Goal: Task Accomplishment & Management: Use online tool/utility

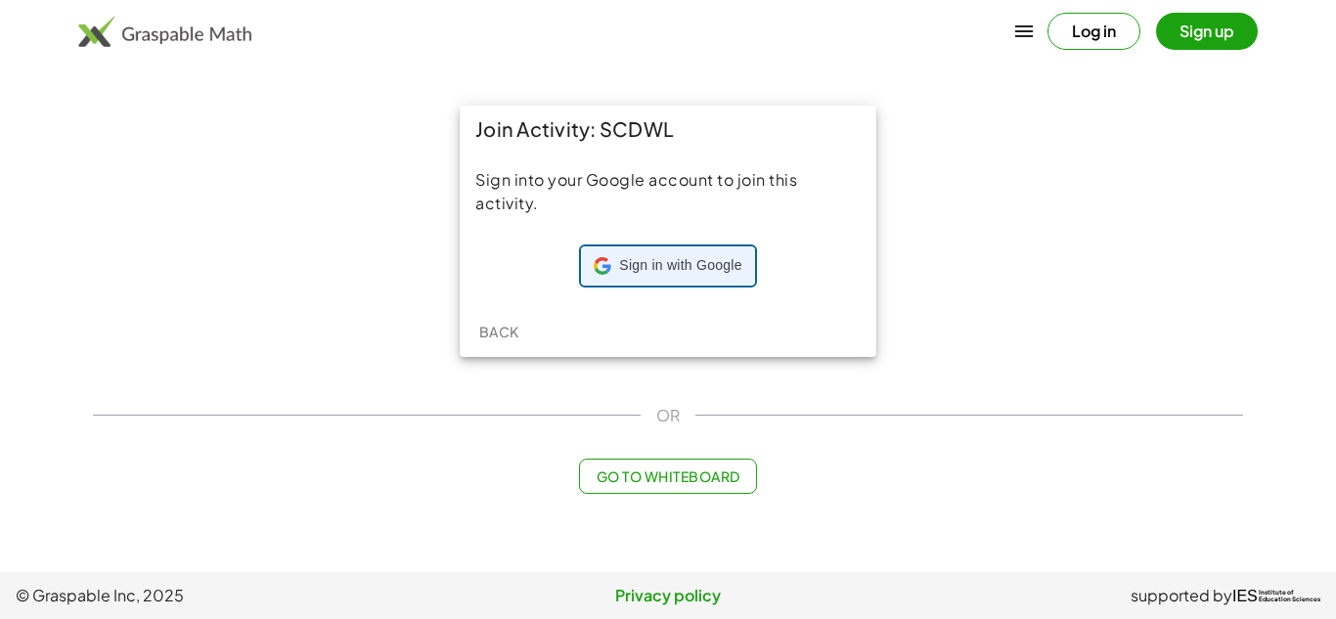
click at [607, 274] on icon at bounding box center [603, 266] width 18 height 18
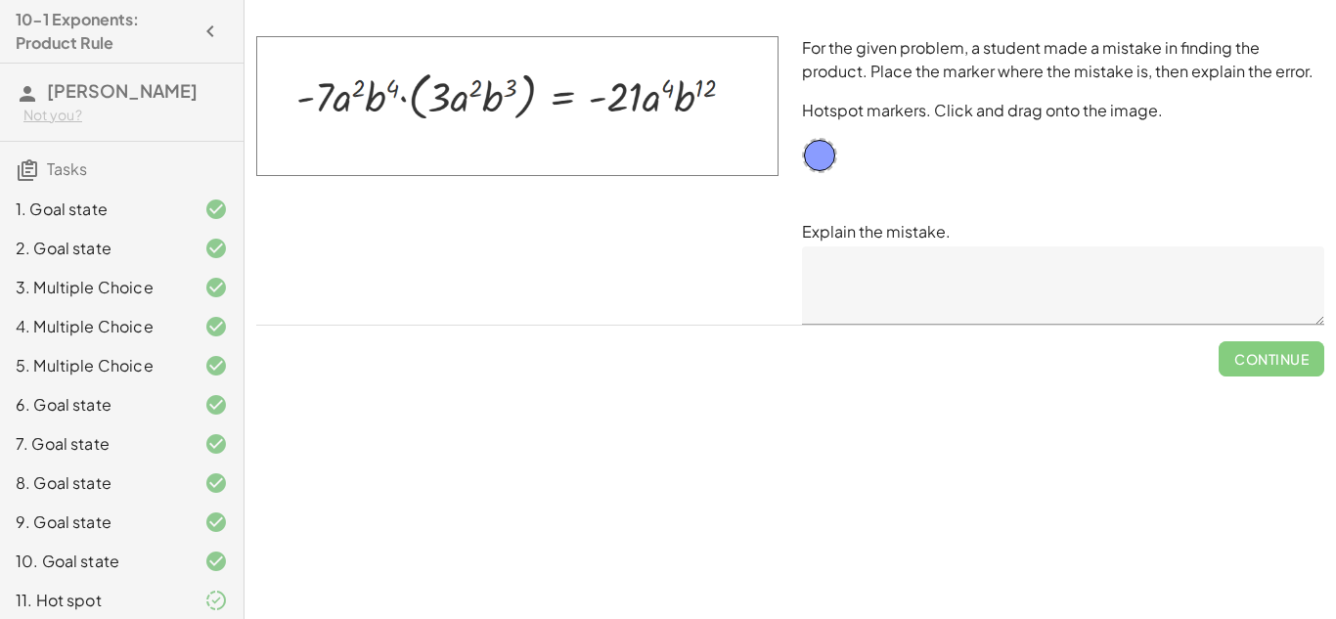
scroll to position [48, 0]
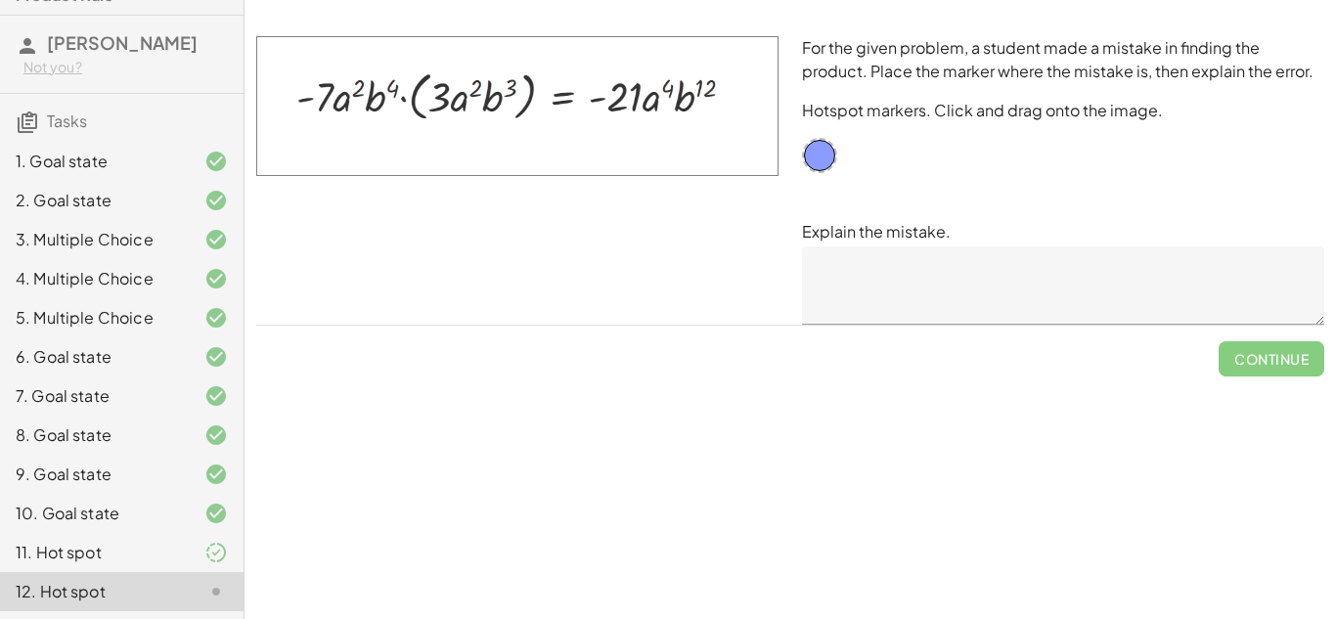
click at [185, 558] on div at bounding box center [200, 552] width 55 height 23
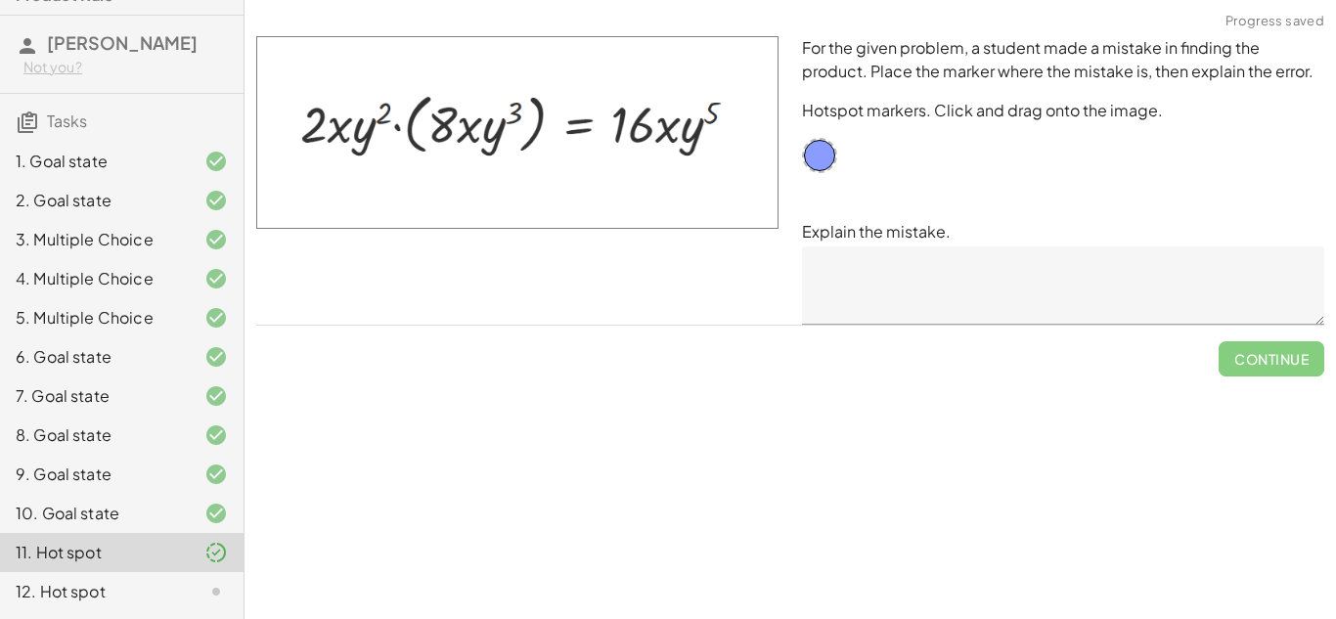
click at [1077, 263] on textarea at bounding box center [1063, 285] width 522 height 78
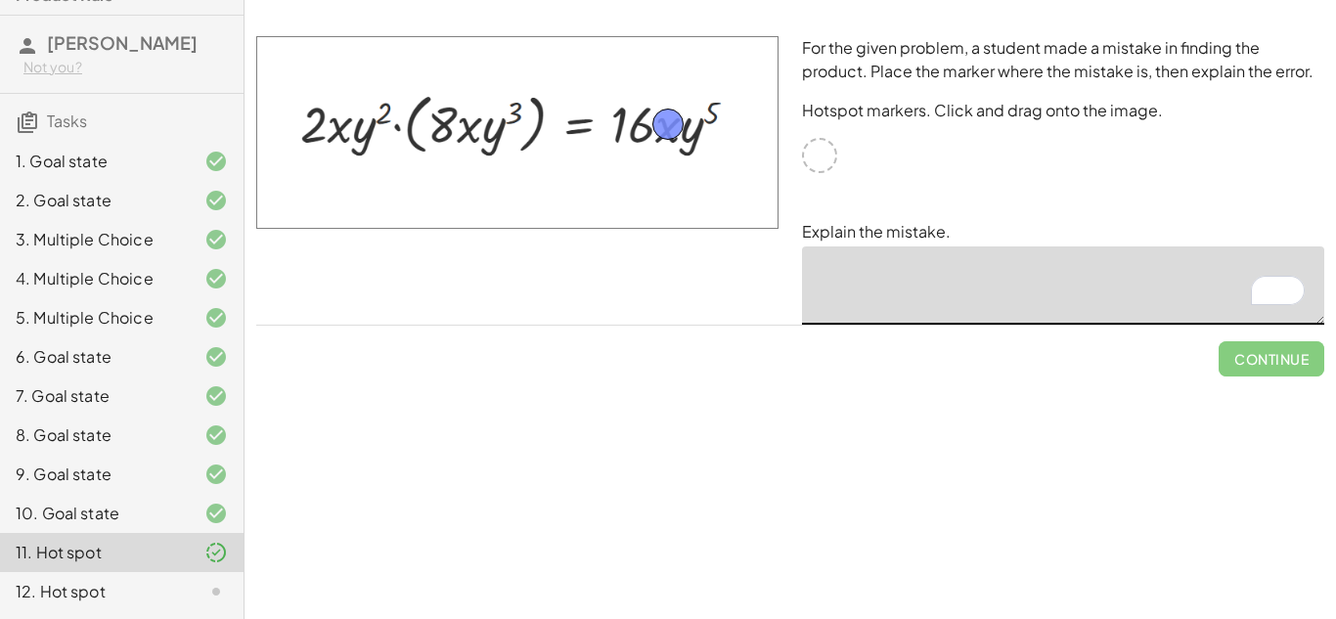
drag, startPoint x: 815, startPoint y: 163, endPoint x: 664, endPoint y: 135, distance: 153.2
click at [860, 255] on textarea "To enrich screen reader interactions, please activate Accessibility in Grammarl…" at bounding box center [1063, 285] width 522 height 78
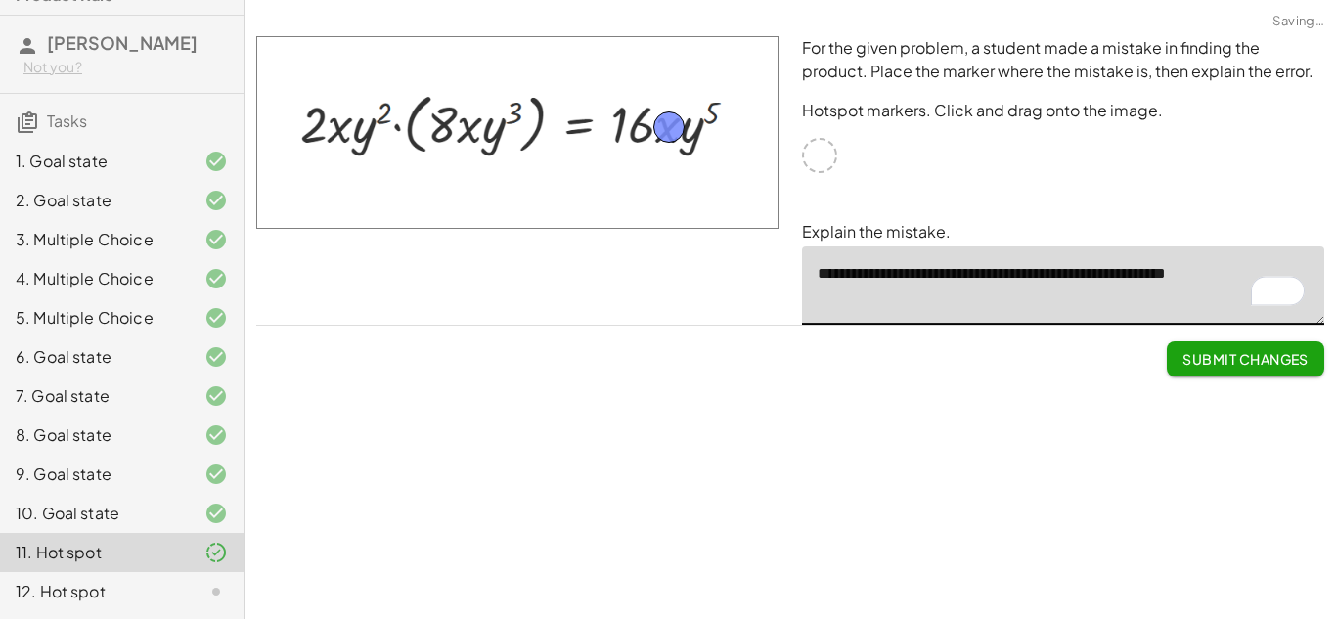
type textarea "**********"
click at [1247, 372] on button "Submit Changes" at bounding box center [1245, 358] width 157 height 35
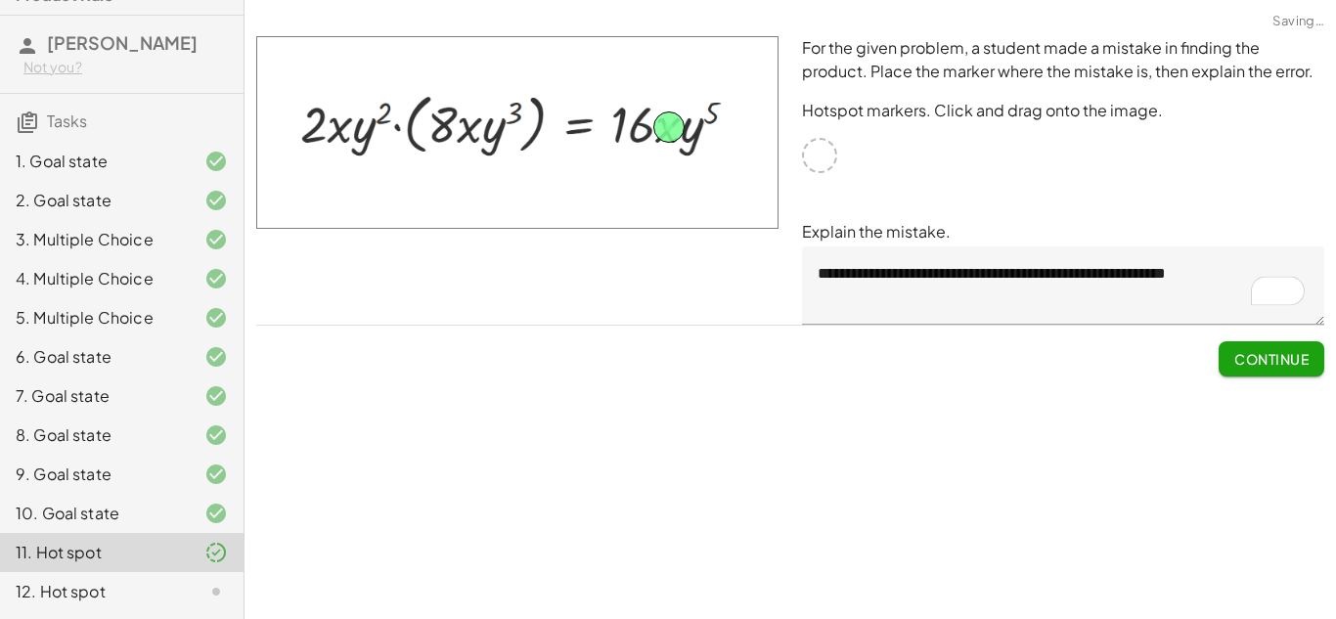
click at [1239, 348] on button "Continue" at bounding box center [1271, 358] width 106 height 35
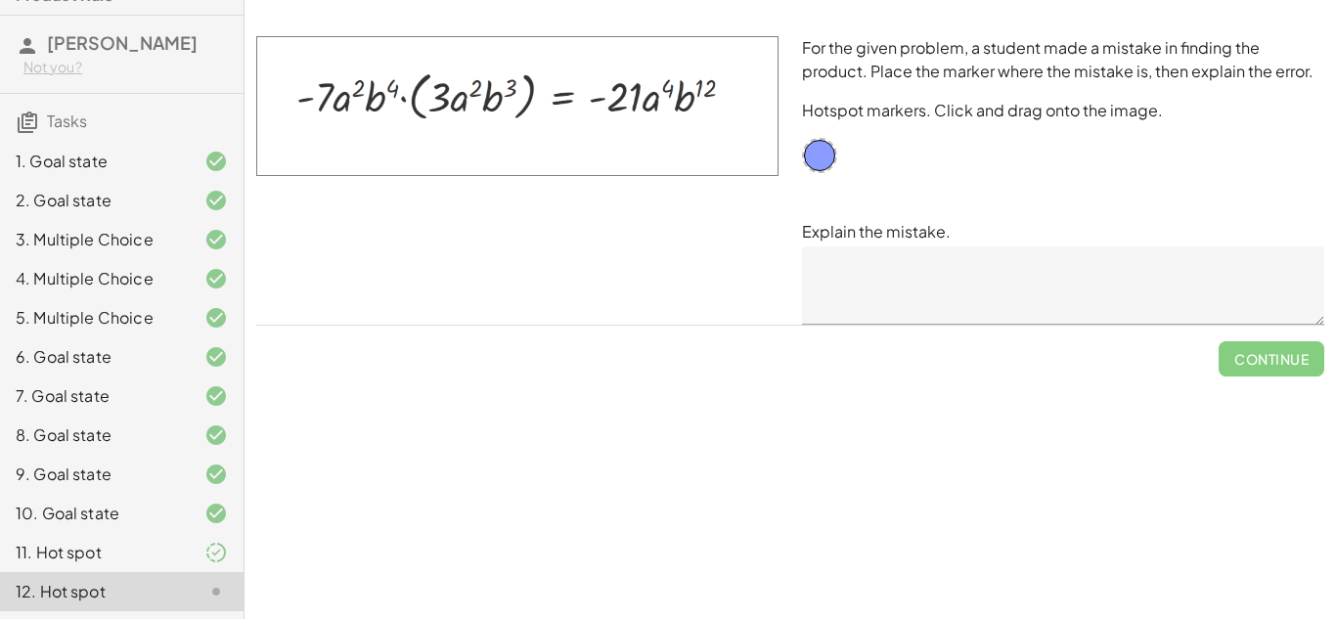
click at [854, 286] on textarea at bounding box center [1063, 285] width 522 height 78
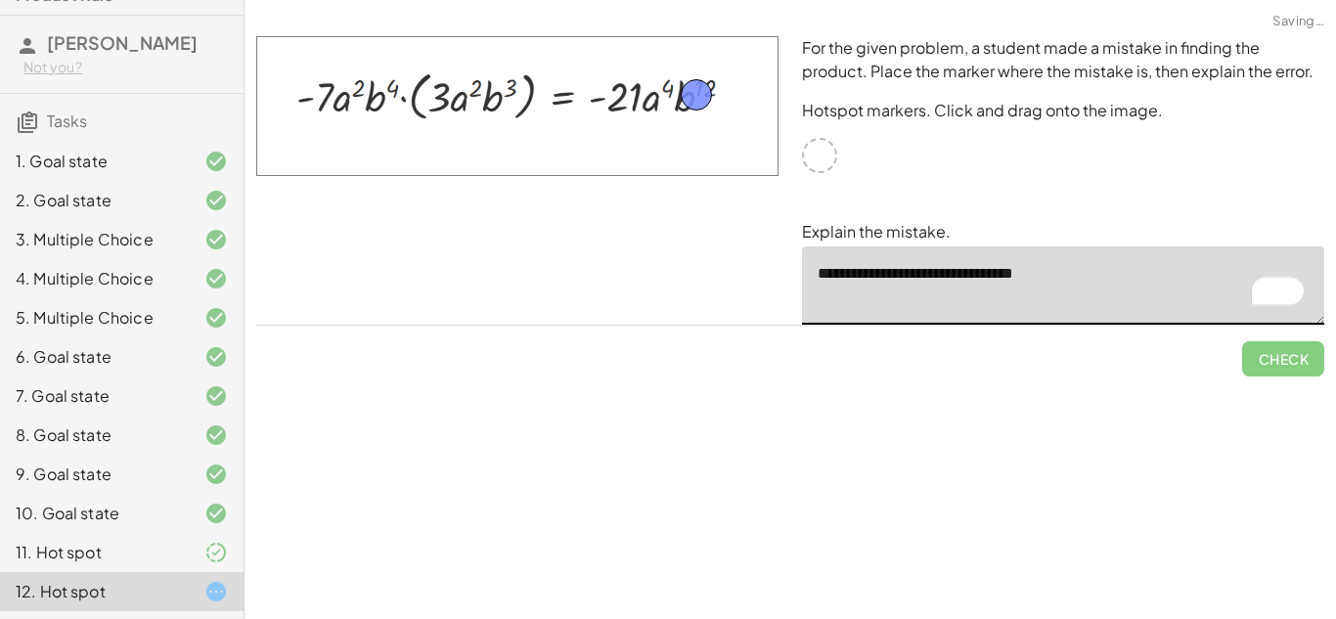
drag, startPoint x: 819, startPoint y: 162, endPoint x: 695, endPoint y: 102, distance: 137.3
type textarea "**********"
click at [1254, 364] on button "Check" at bounding box center [1283, 358] width 82 height 35
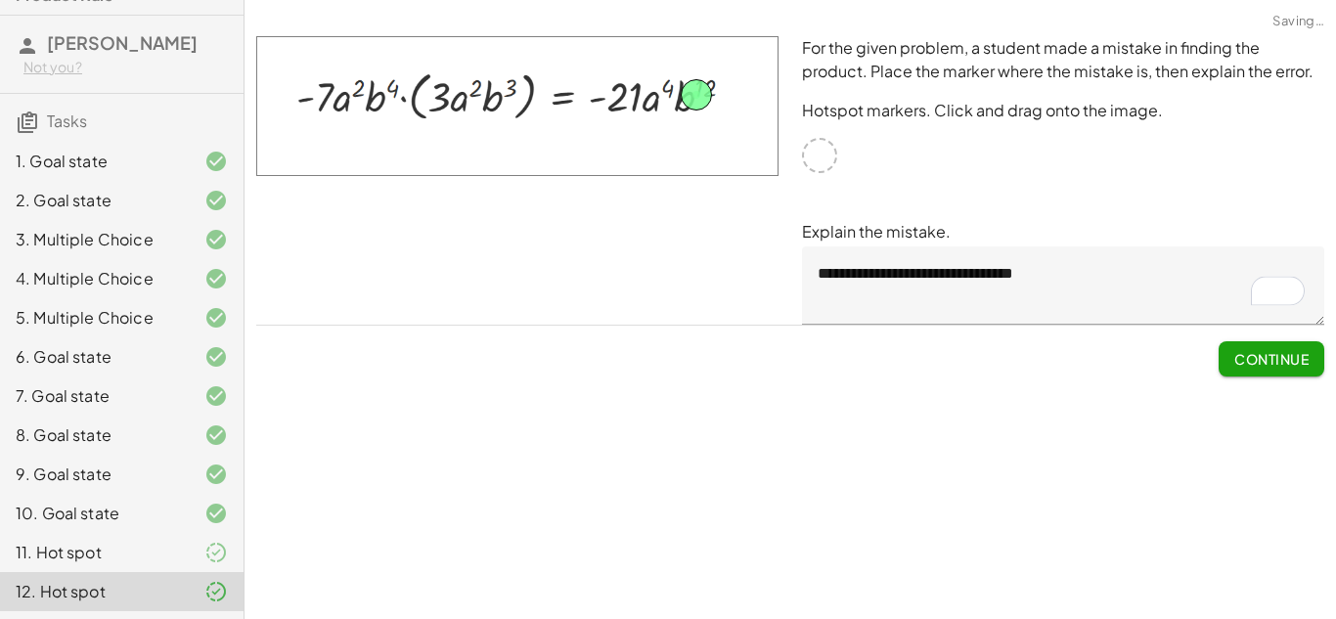
click at [1254, 364] on span "Continue" at bounding box center [1271, 359] width 74 height 18
